Goal: Information Seeking & Learning: Compare options

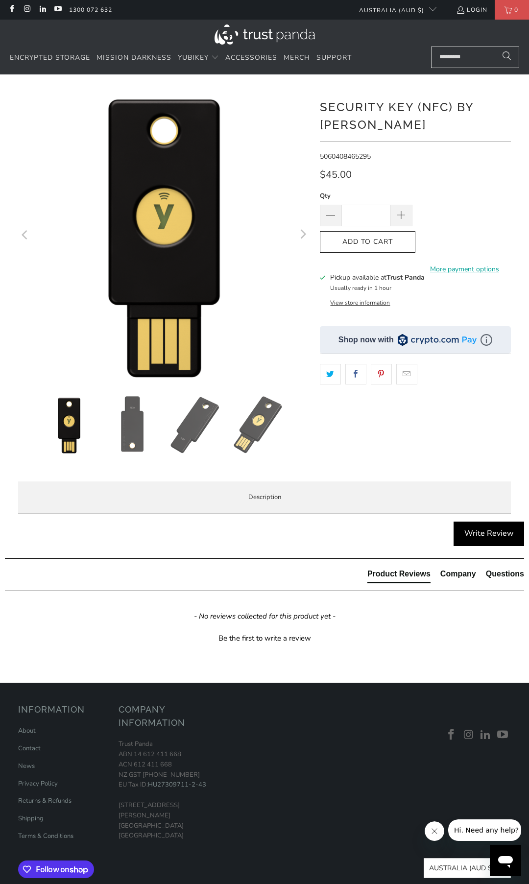
click at [211, 426] on img at bounding box center [195, 425] width 58 height 58
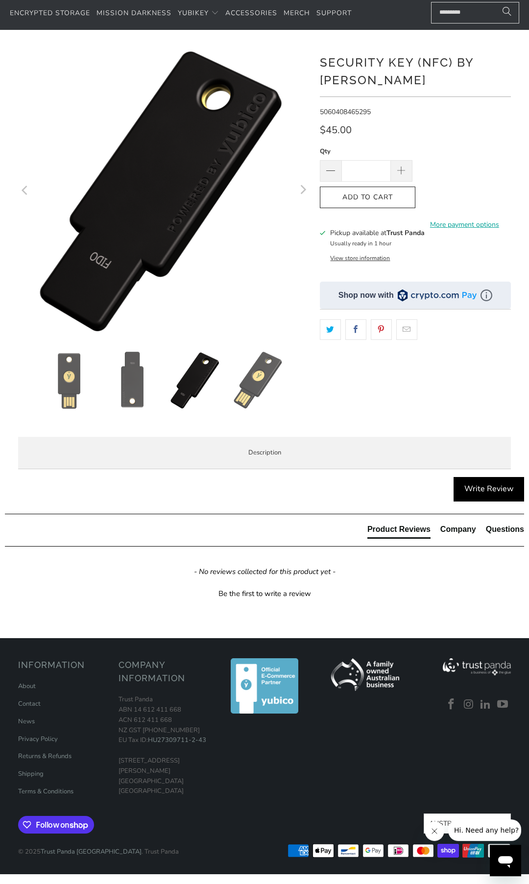
scroll to position [50, 0]
click at [0, 0] on span "Specifications" at bounding box center [0, 0] width 0 height 0
click at [0, 0] on span "Enterprise and Government" at bounding box center [0, 0] width 0 height 0
click at [0, 0] on span "Local Service & Support" at bounding box center [0, 0] width 0 height 0
click at [0, 0] on span "Enterprise and Government" at bounding box center [0, 0] width 0 height 0
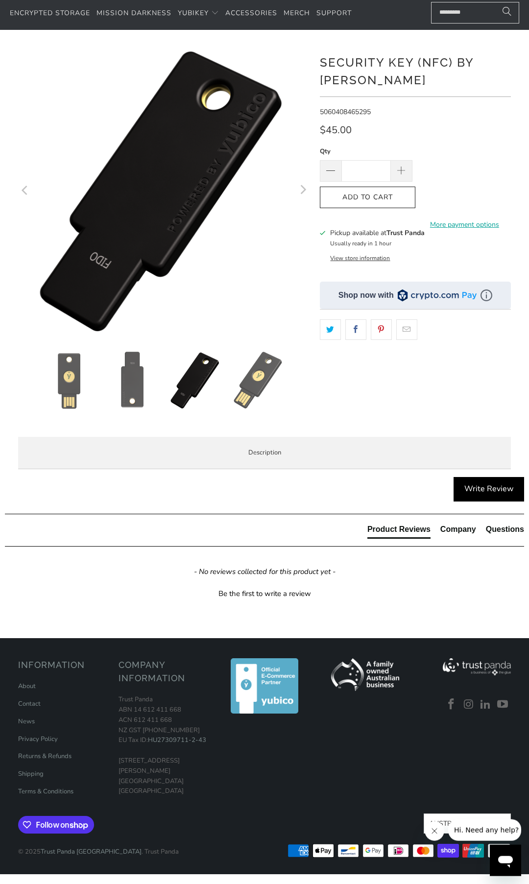
scroll to position [150, 0]
drag, startPoint x: 73, startPoint y: 534, endPoint x: 131, endPoint y: 539, distance: 57.5
click at [0, 0] on div "Trust Panda has a dedicated Enterprise and Government team. Please don't hesita…" at bounding box center [0, 0] width 0 height 0
click at [0, 0] on span "If you're a business that needs to ship YubiKeys to employees locally or global…" at bounding box center [0, 0] width 0 height 0
drag, startPoint x: 73, startPoint y: 537, endPoint x: 117, endPoint y: 560, distance: 49.1
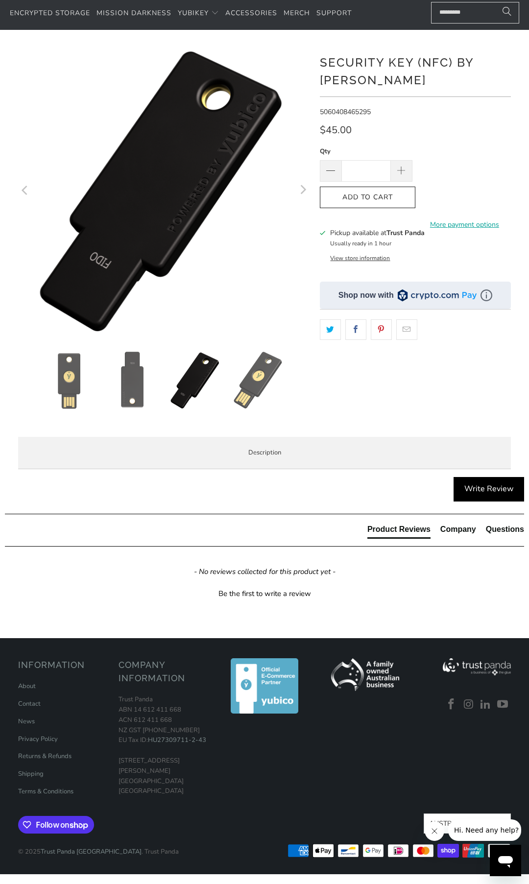
click at [0, 0] on span "If you're a business that needs to ship YubiKeys to employees locally or global…" at bounding box center [0, 0] width 0 height 0
drag, startPoint x: 189, startPoint y: 562, endPoint x: 261, endPoint y: 546, distance: 73.3
click at [0, 0] on p "If you're a business that needs to ship YubiKeys to employees locally or global…" at bounding box center [0, 0] width 0 height 0
drag, startPoint x: 376, startPoint y: 532, endPoint x: 181, endPoint y: 598, distance: 205.6
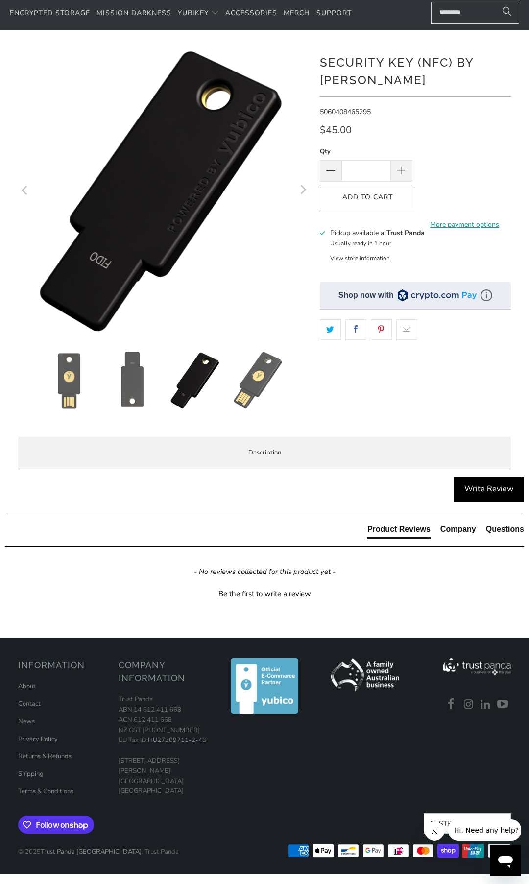
click at [0, 0] on div "Trust Panda has a dedicated Enterprise and Government team. Please don't hesita…" at bounding box center [0, 0] width 0 height 0
click at [0, 0] on span "Trust Panda can offer a dedicated ordering portal that is integrated with your …" at bounding box center [0, 0] width 0 height 0
drag, startPoint x: 319, startPoint y: 614, endPoint x: 135, endPoint y: 597, distance: 185.4
click at [0, 0] on div "Trust Panda has a dedicated Enterprise and Government team. Please don't hesita…" at bounding box center [0, 0] width 0 height 0
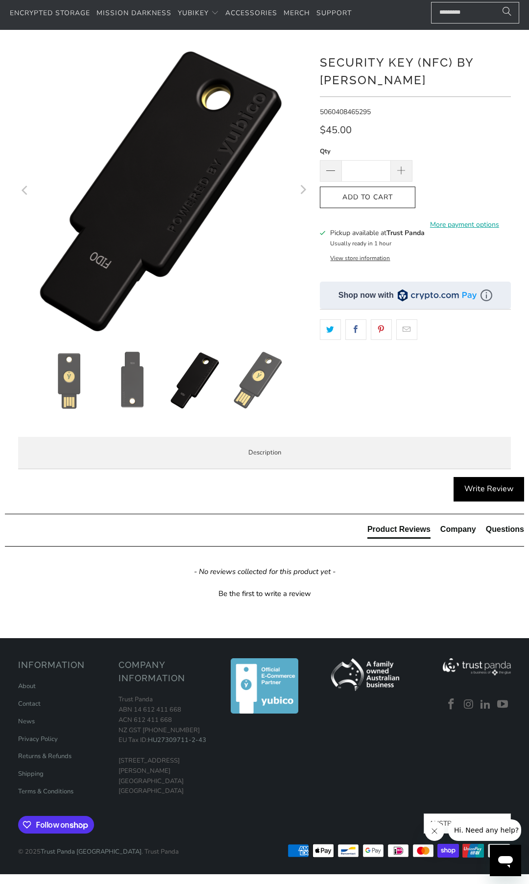
click at [0, 0] on span "Trust Panda can offer a dedicated ordering portal that is integrated with your …" at bounding box center [0, 0] width 0 height 0
click at [0, 0] on h3 "Enterprise Self Service Portal" at bounding box center [0, 0] width 0 height 0
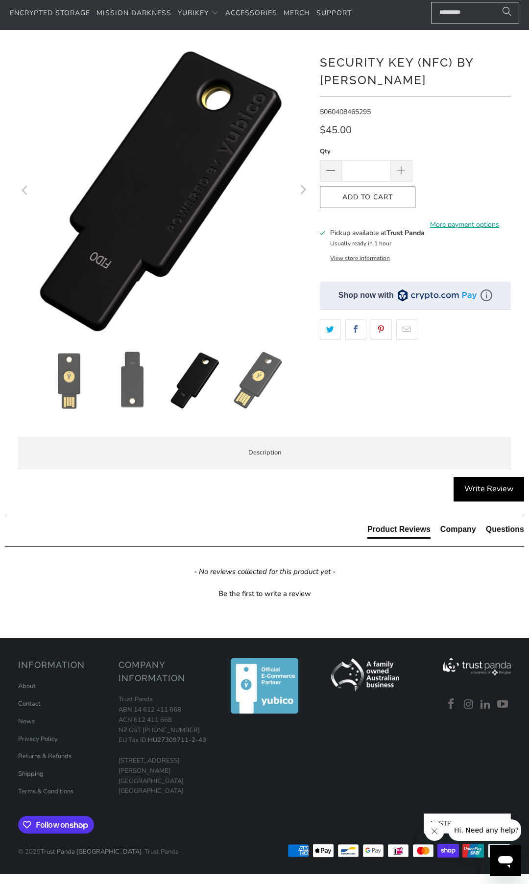
drag, startPoint x: 140, startPoint y: 576, endPoint x: 162, endPoint y: 687, distance: 113.7
click at [0, 0] on div "Trust Panda has a dedicated Enterprise and Government team. Please don't hesita…" at bounding box center [0, 0] width 0 height 0
click at [0, 0] on span "Trust Panda offers flexible payment options to approved customers." at bounding box center [0, 0] width 0 height 0
drag, startPoint x: 414, startPoint y: 682, endPoint x: 327, endPoint y: 445, distance: 252.5
click at [0, 0] on div "Trust Panda has a dedicated Enterprise and Government team. Please don't hesita…" at bounding box center [0, 0] width 0 height 0
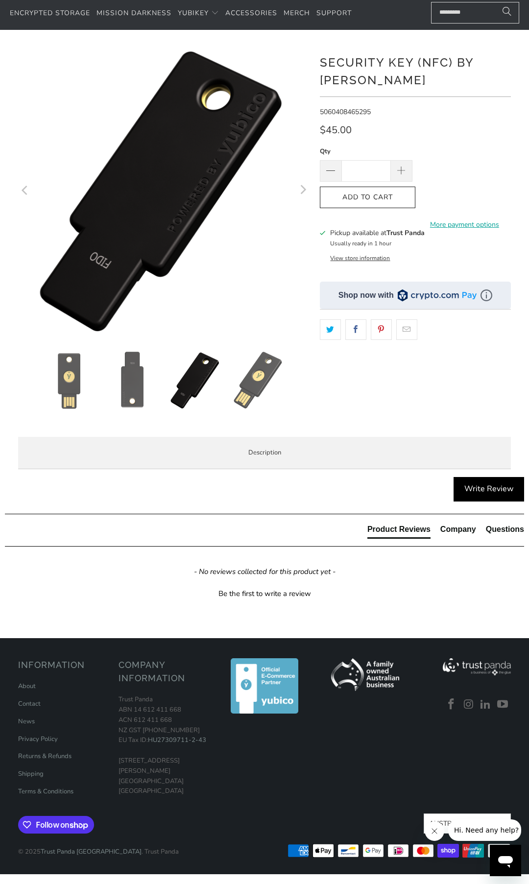
click at [0, 0] on p "Planning to deploy more than 200 YubiKeys in a 12 month period? Our sales team …" at bounding box center [0, 0] width 0 height 0
drag, startPoint x: 283, startPoint y: 433, endPoint x: 370, endPoint y: 713, distance: 293.0
click at [0, 0] on div "Overview Specifications Enterprise and Government Local Service & Support Overv…" at bounding box center [0, 0] width 0 height 0
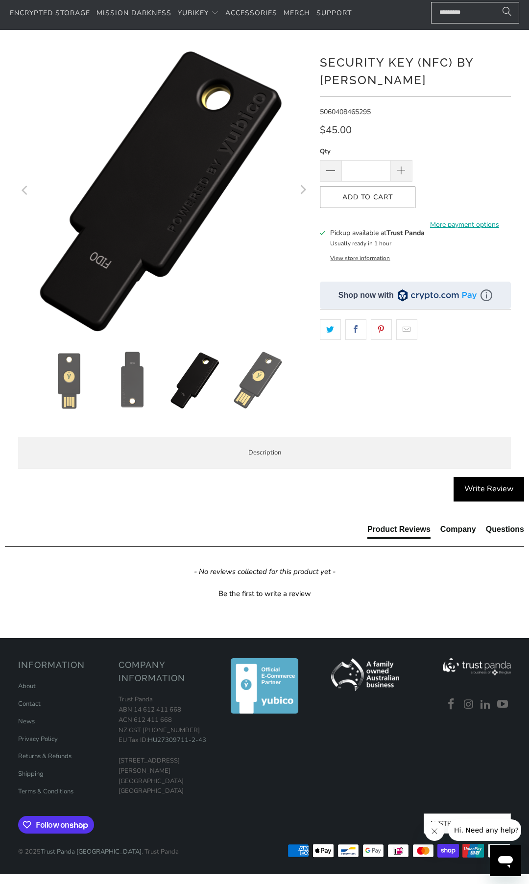
click at [0, 0] on span "Local Service & Support" at bounding box center [0, 0] width 0 height 0
click at [0, 0] on span "Overview" at bounding box center [0, 0] width 0 height 0
click at [0, 0] on span "Specifications" at bounding box center [0, 0] width 0 height 0
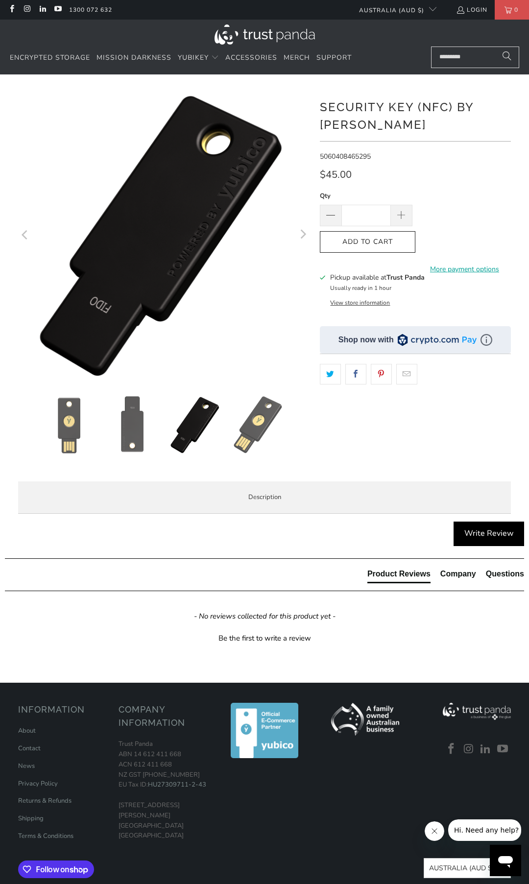
click at [306, 231] on icon "Next" at bounding box center [302, 234] width 9 height 175
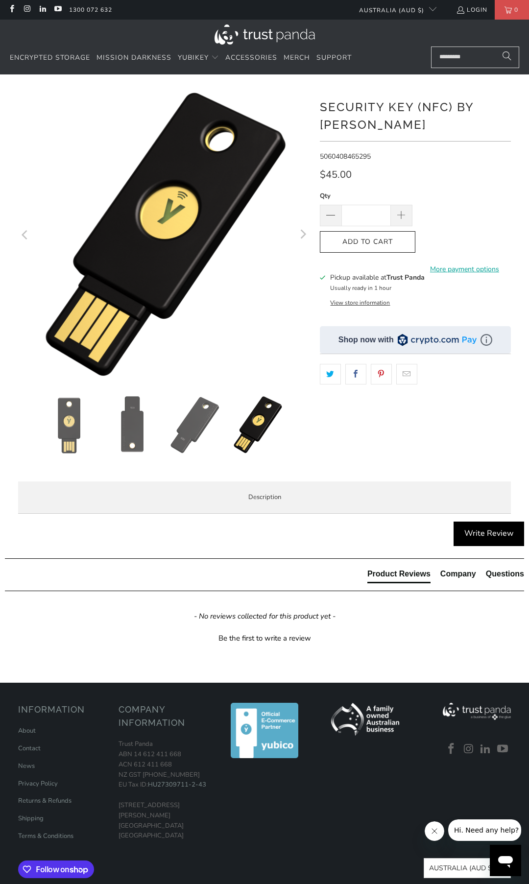
click at [306, 231] on icon "Next" at bounding box center [302, 234] width 9 height 175
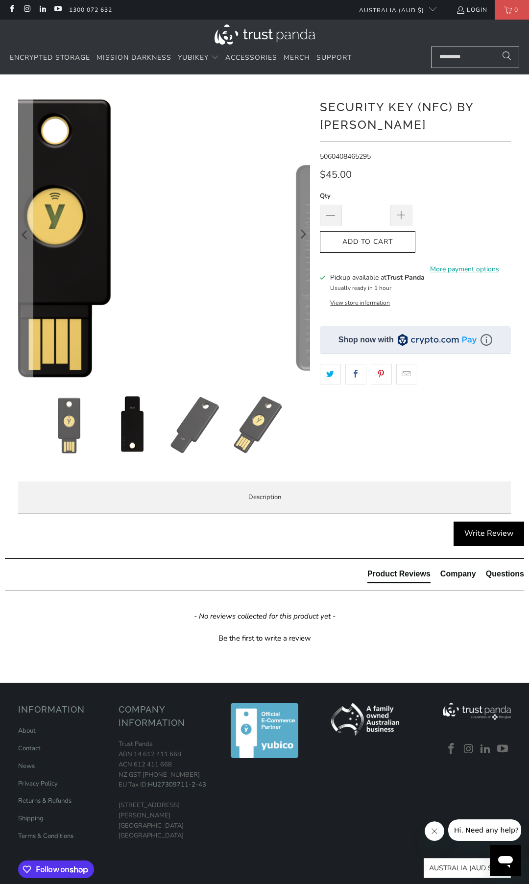
click at [306, 231] on icon "Next" at bounding box center [302, 234] width 9 height 175
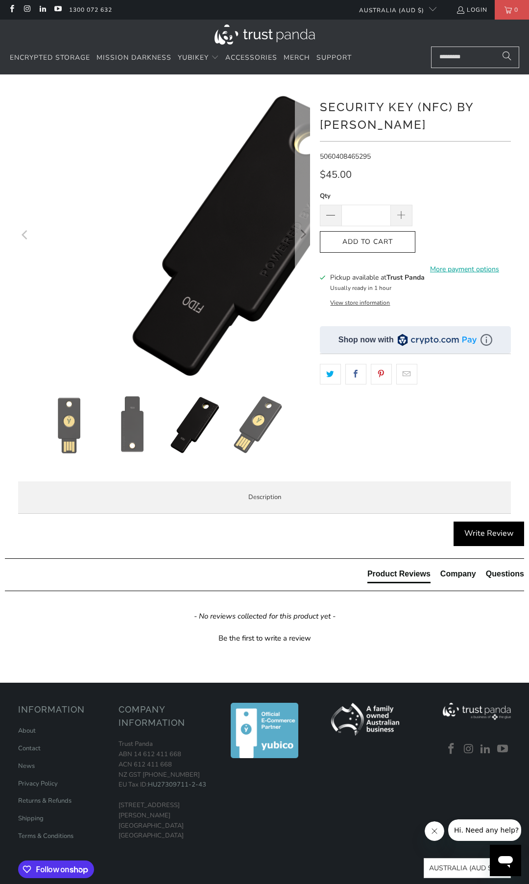
click at [306, 231] on icon "Next" at bounding box center [302, 234] width 9 height 175
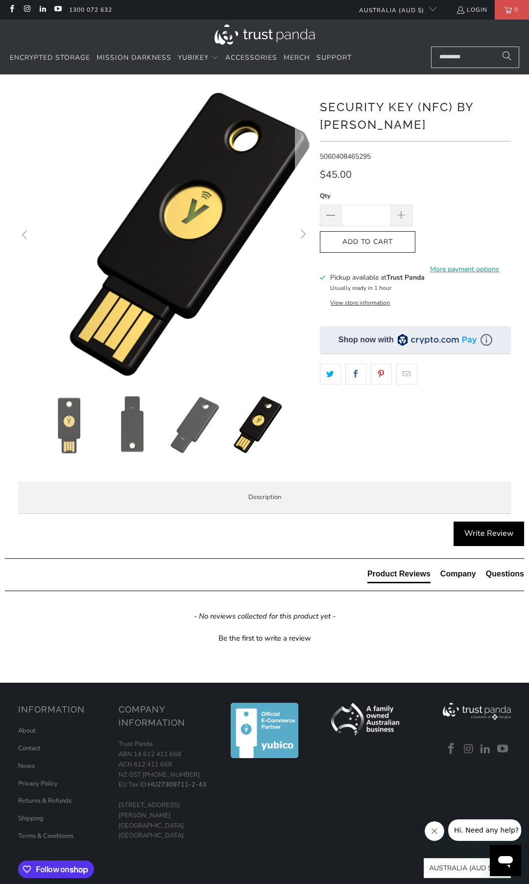
click at [306, 231] on icon "Next" at bounding box center [302, 234] width 9 height 175
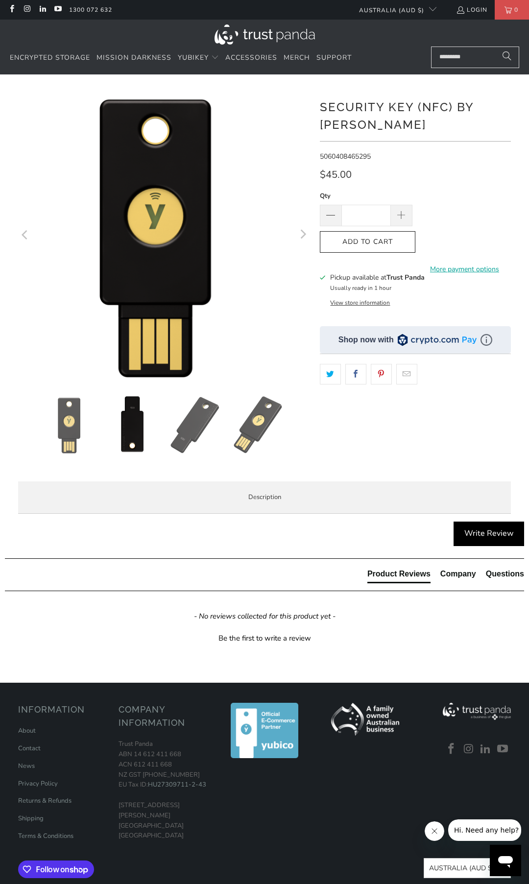
click at [306, 231] on icon "Next" at bounding box center [302, 234] width 9 height 175
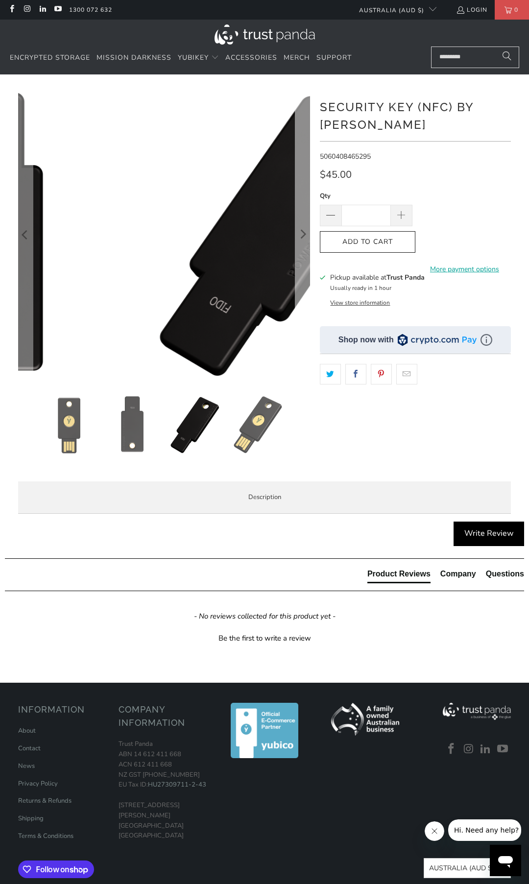
click at [306, 231] on icon "Next" at bounding box center [302, 234] width 9 height 175
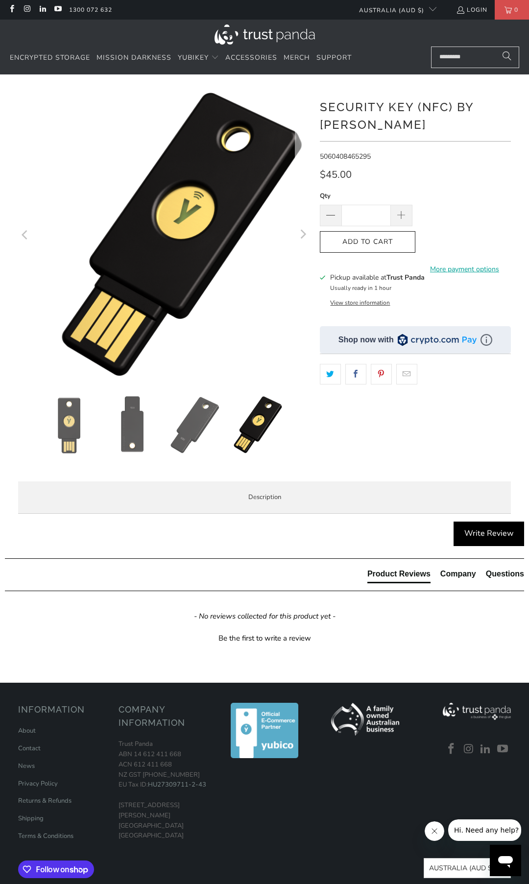
click at [306, 231] on icon "Next" at bounding box center [302, 234] width 9 height 175
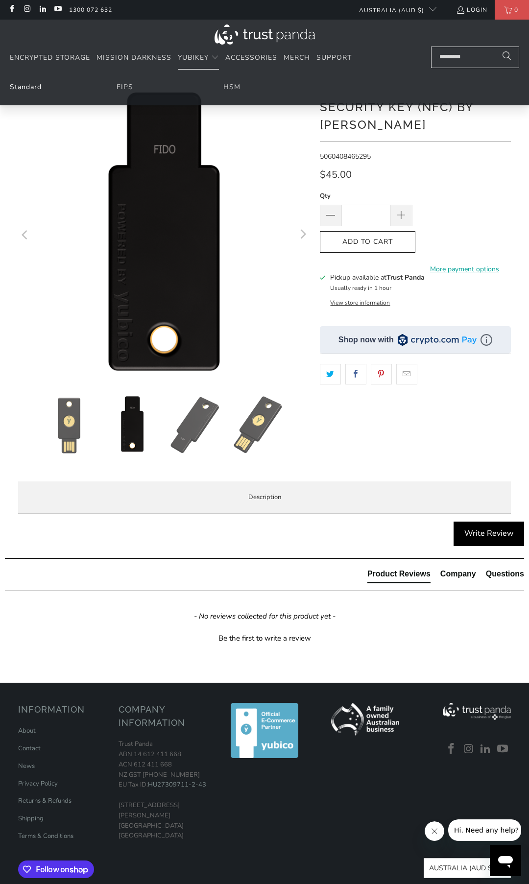
click at [40, 88] on link "Standard" at bounding box center [26, 86] width 32 height 9
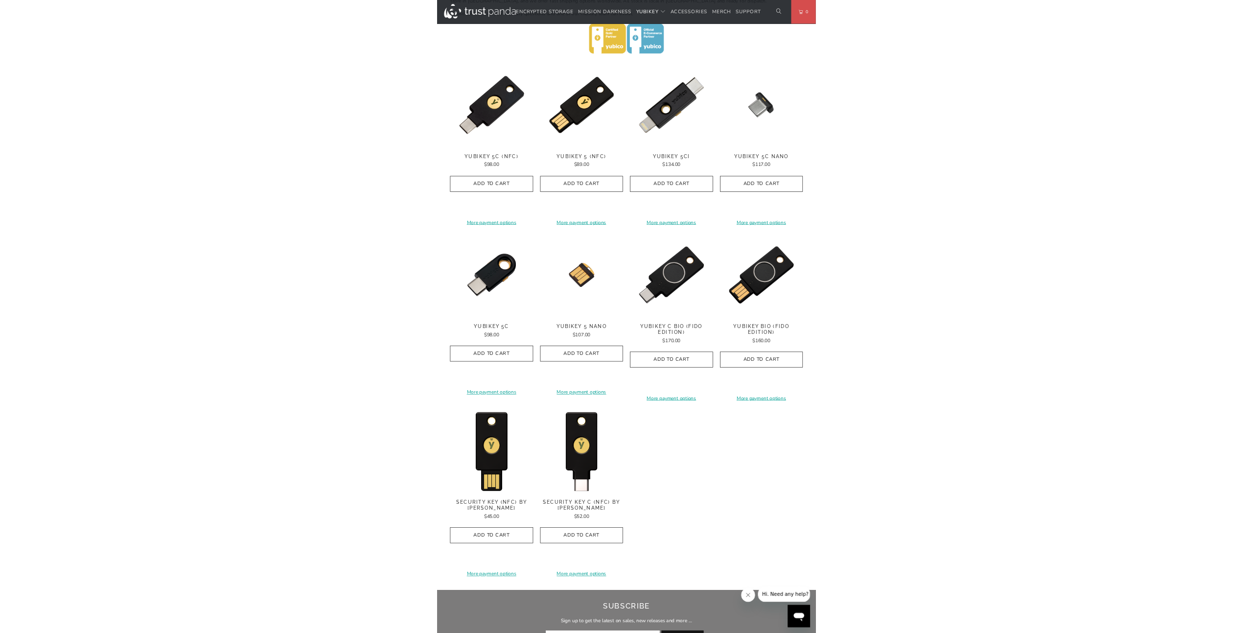
scroll to position [449, 0]
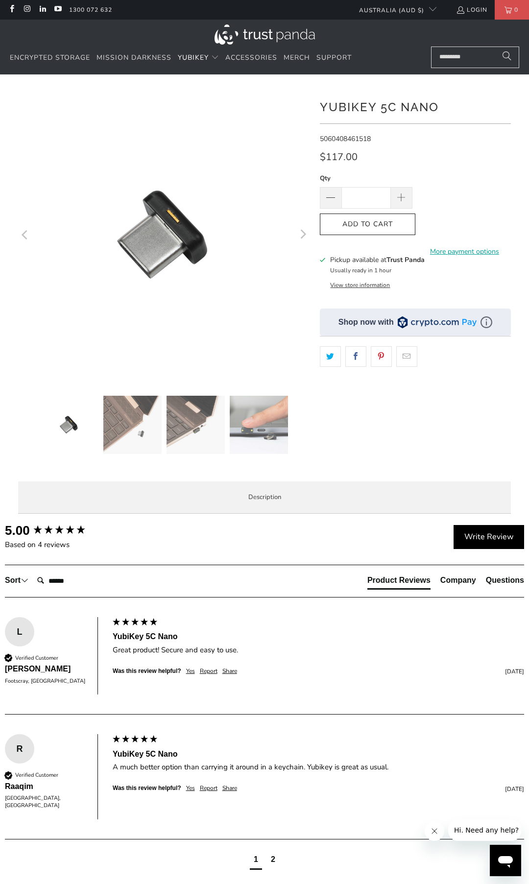
click at [284, 410] on img at bounding box center [259, 425] width 58 height 58
